Goal: Information Seeking & Learning: Learn about a topic

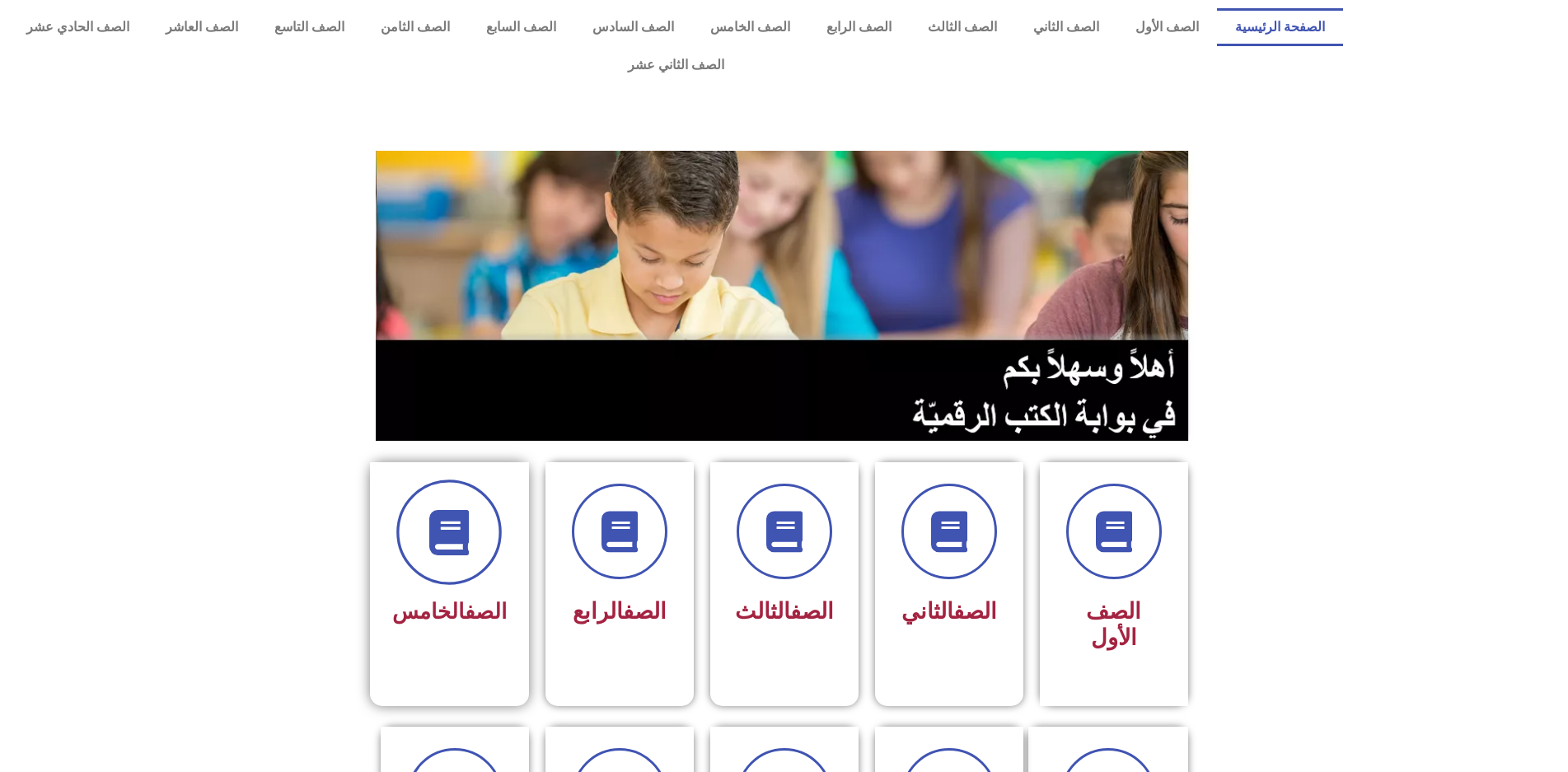
click at [473, 529] on span at bounding box center [449, 532] width 105 height 106
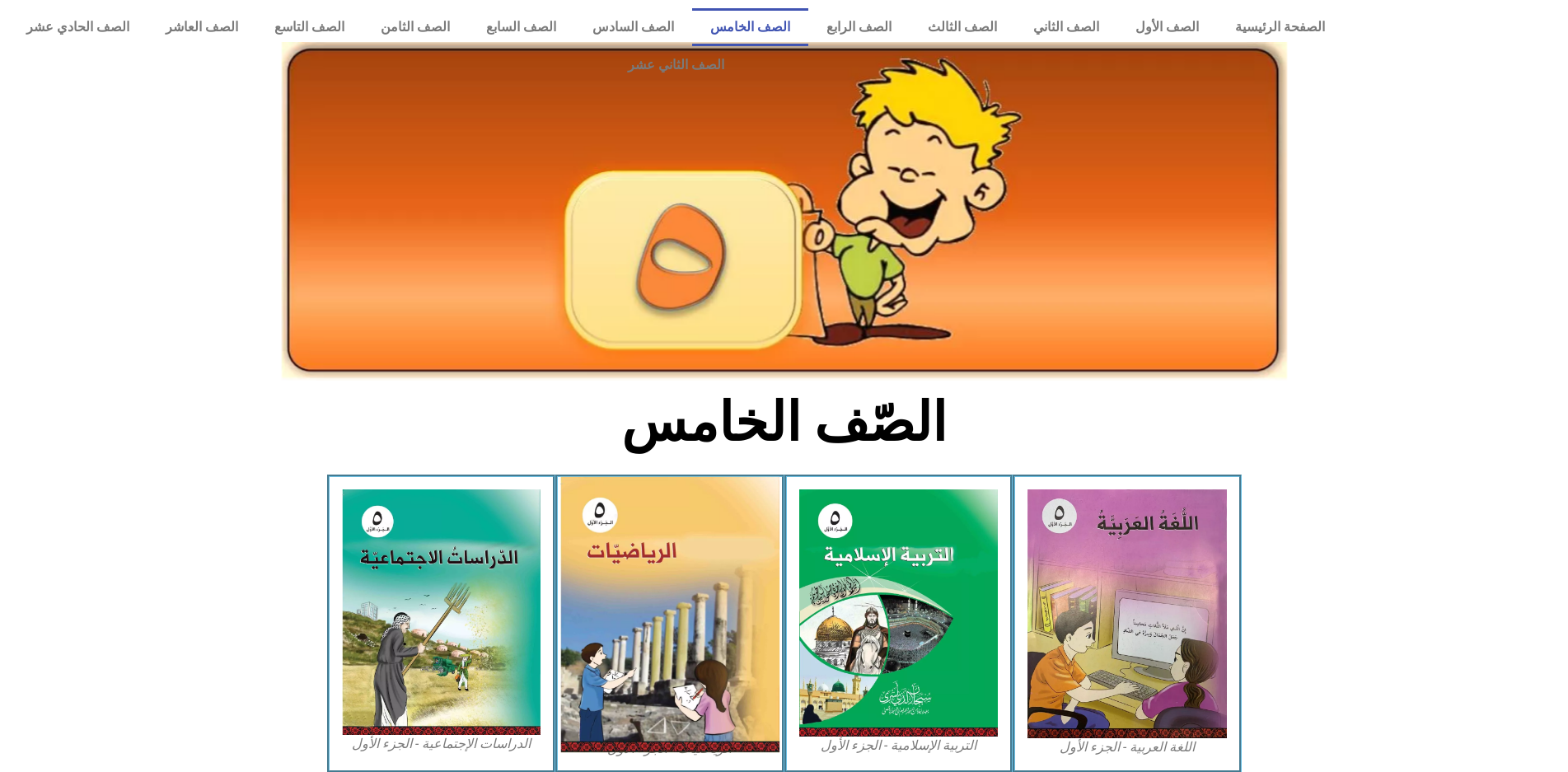
click at [585, 558] on img at bounding box center [670, 615] width 219 height 275
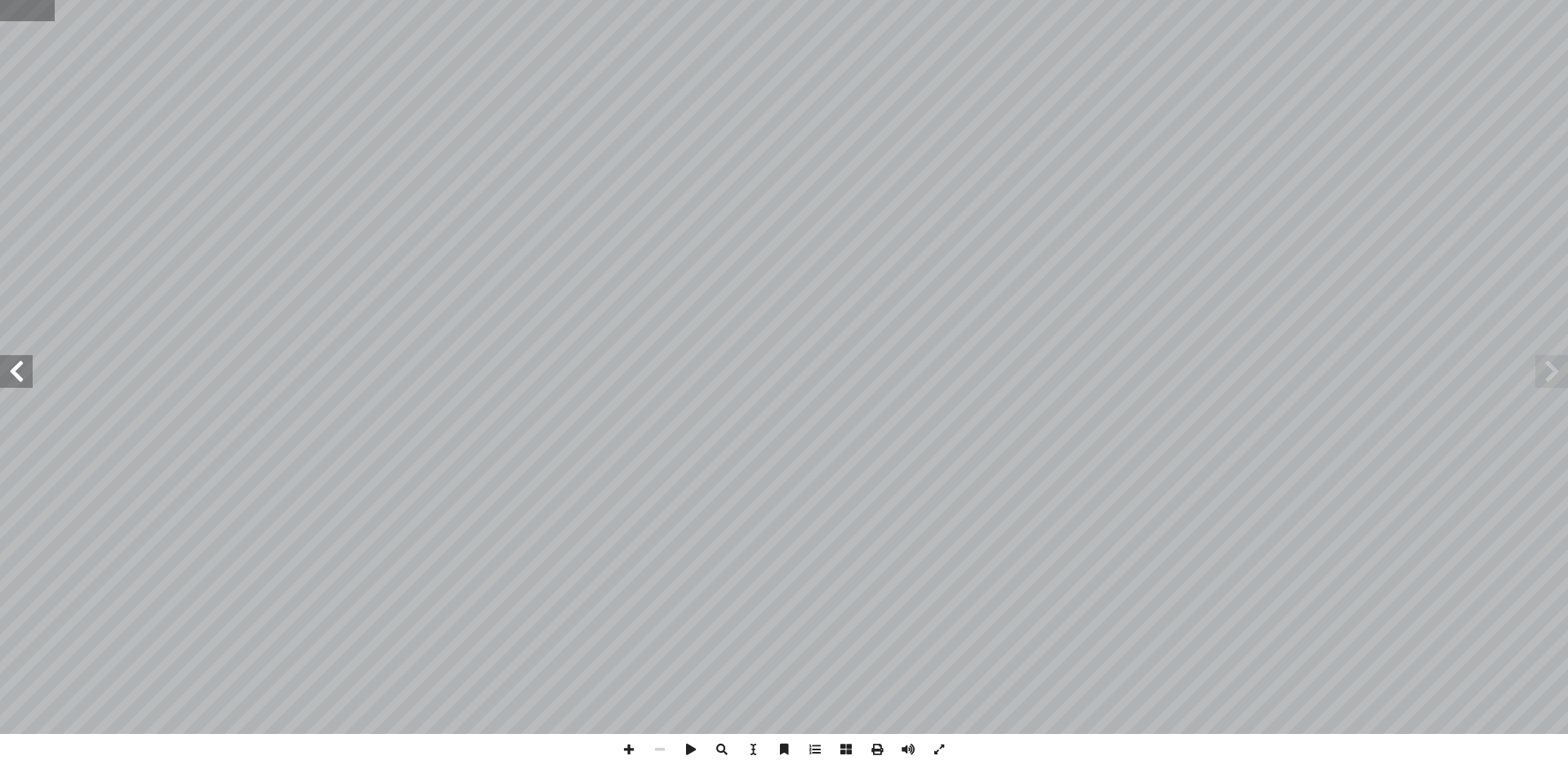
click at [28, 7] on input "text" at bounding box center [28, 10] width 55 height 21
type input "**"
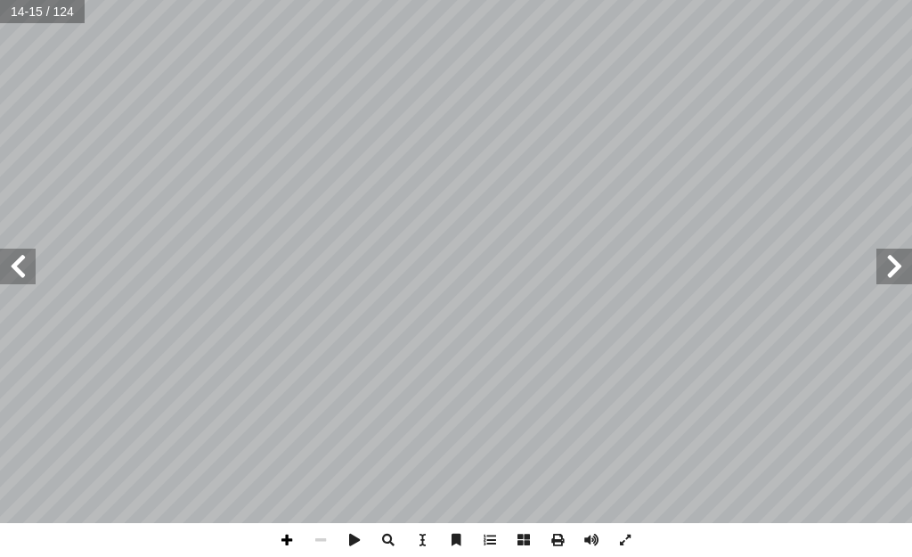
click at [287, 531] on span at bounding box center [287, 540] width 34 height 34
click at [20, 260] on span at bounding box center [18, 266] width 36 height 36
click at [281, 541] on span at bounding box center [287, 540] width 34 height 34
